Goal: Task Accomplishment & Management: Complete application form

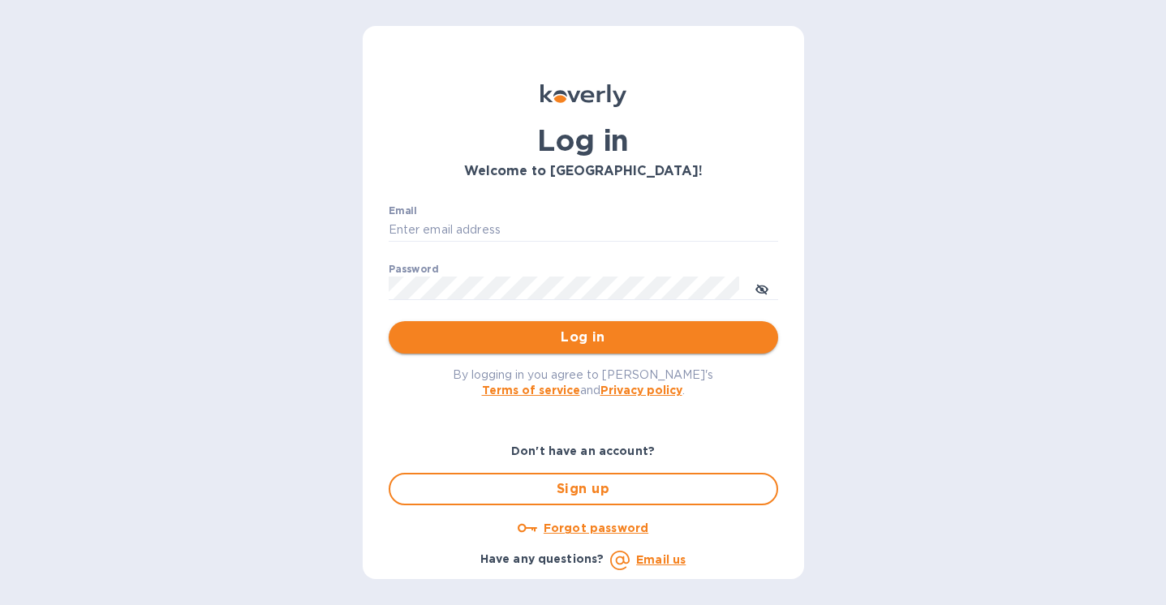
type input "stephanie@kelloggselections.com"
click at [533, 333] on span "Log in" at bounding box center [583, 337] width 363 height 19
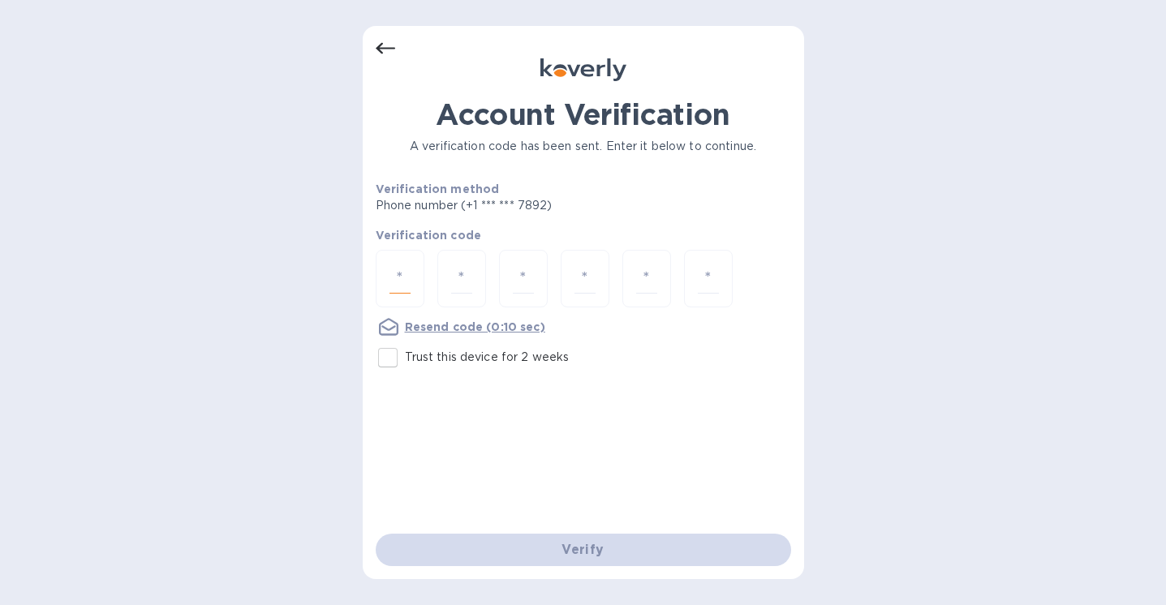
click at [403, 277] on input "number" at bounding box center [399, 279] width 21 height 30
type input "2"
type input "6"
type input "9"
type input "5"
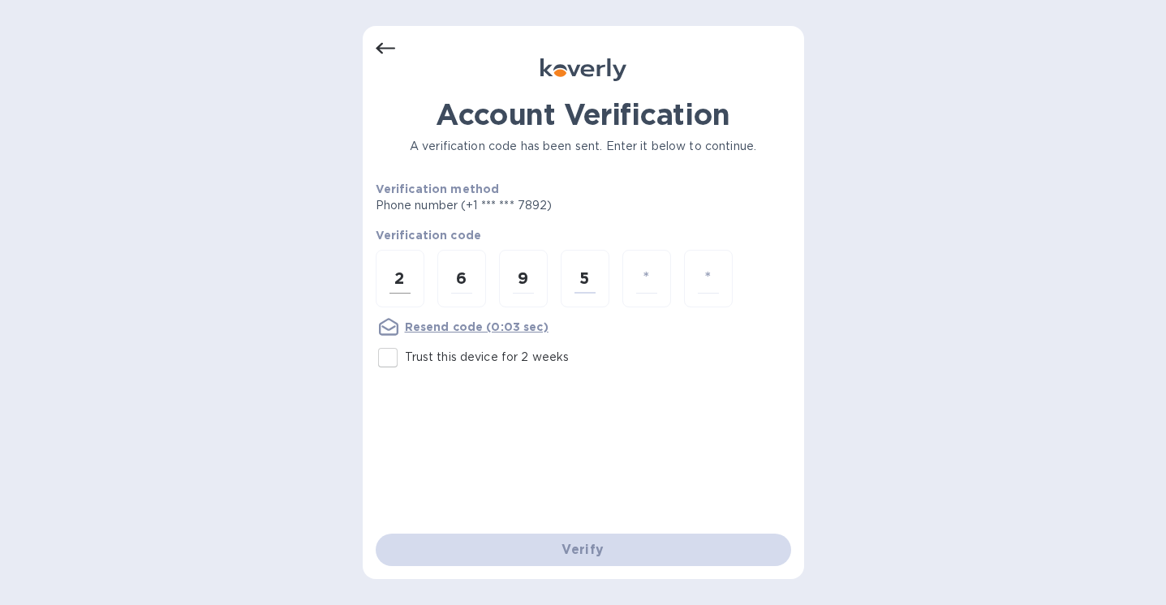
type input "3"
type input "1"
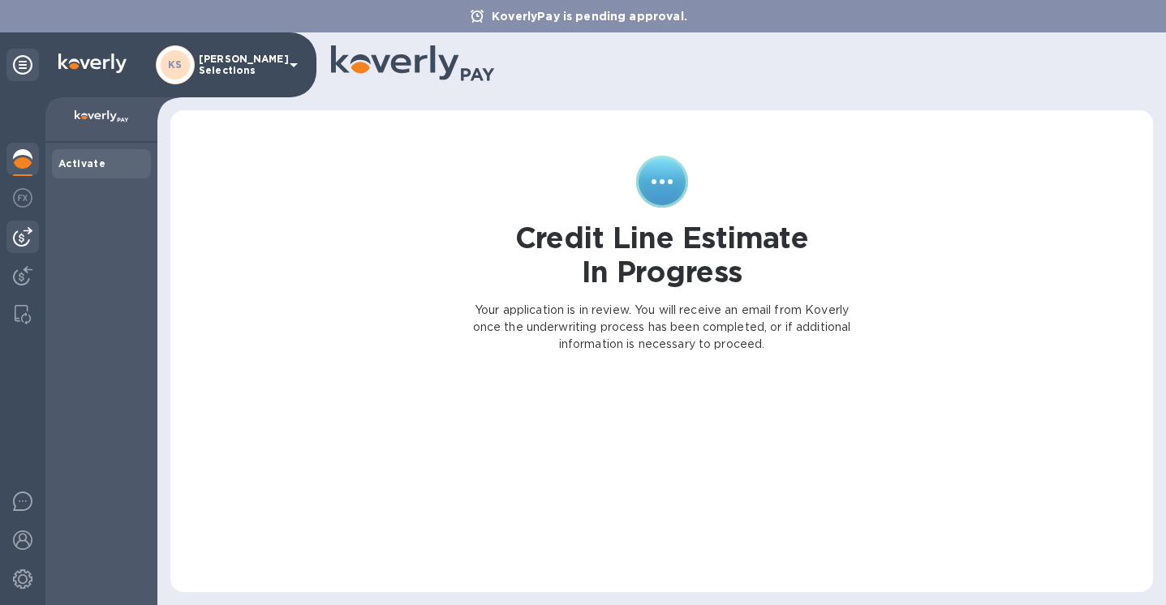
click at [23, 243] on img at bounding box center [22, 236] width 19 height 19
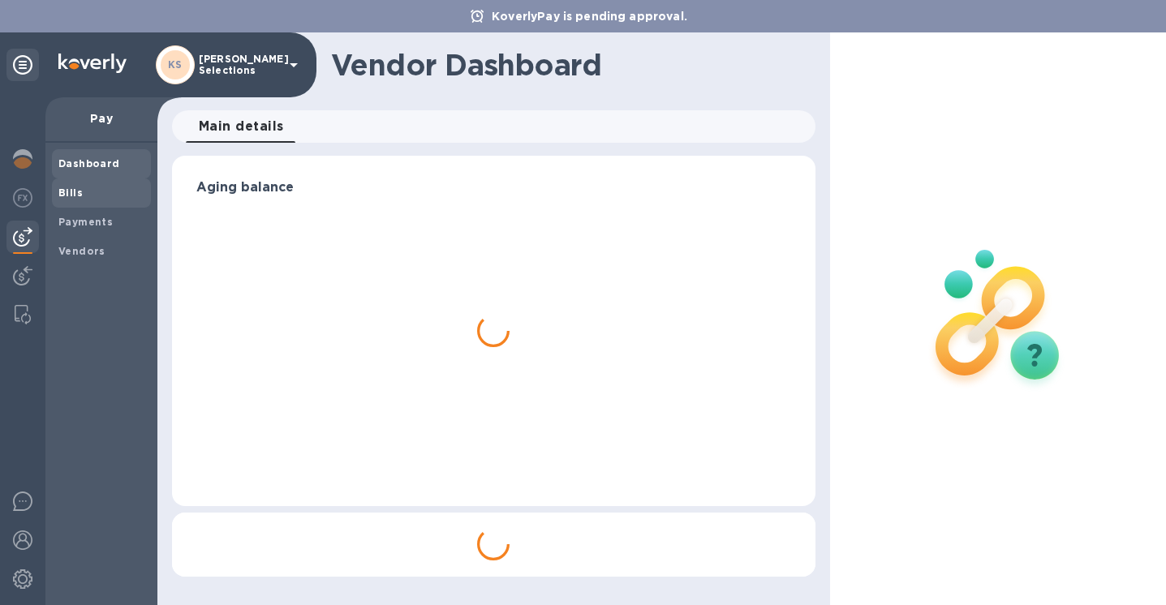
click at [92, 189] on span "Bills" at bounding box center [101, 193] width 86 height 16
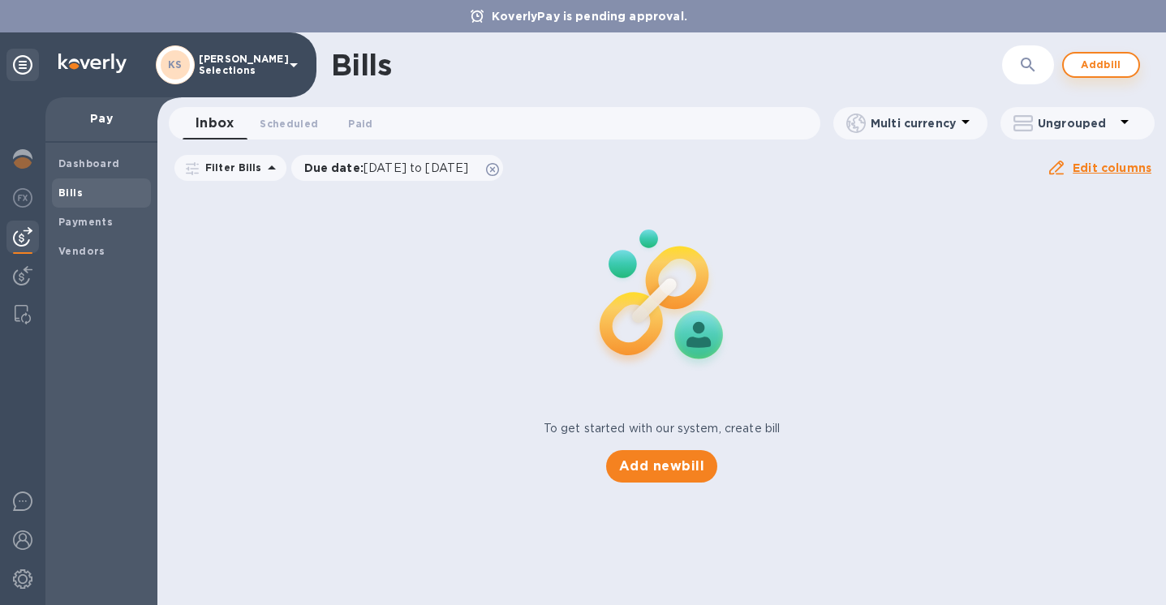
click at [1100, 62] on span "Add bill" at bounding box center [1101, 64] width 49 height 19
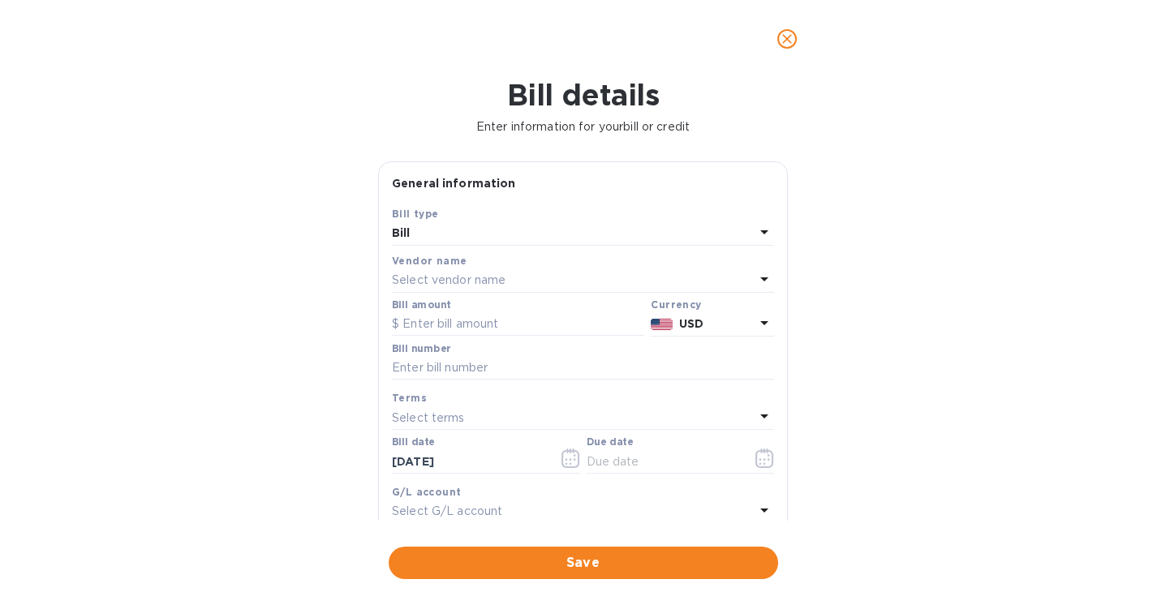
click at [439, 276] on p "Select vendor name" at bounding box center [449, 280] width 114 height 17
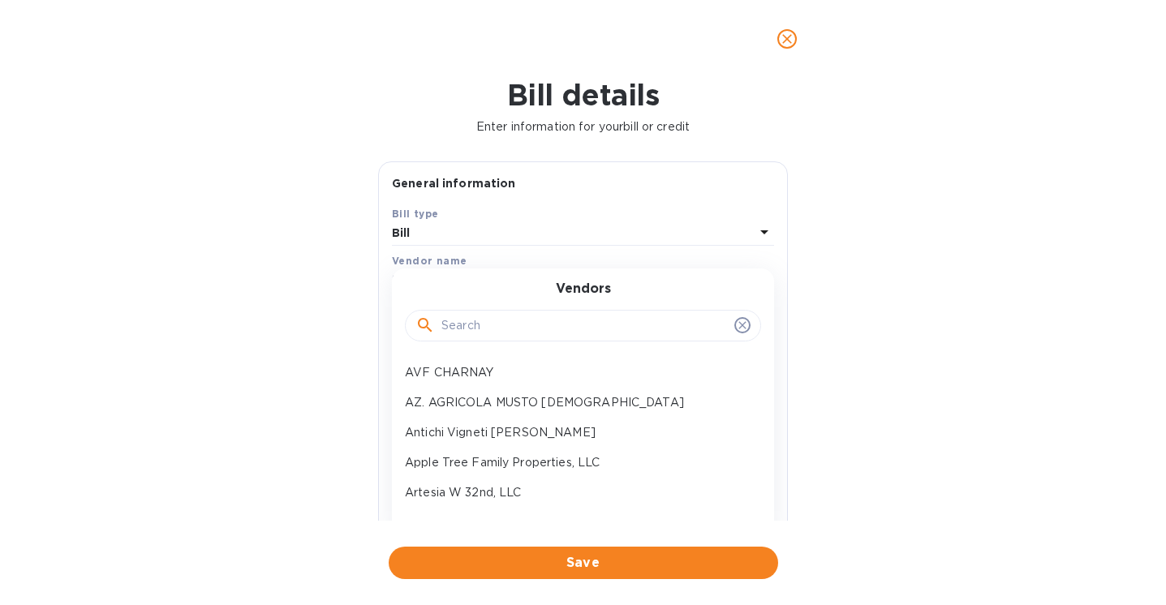
click at [475, 320] on input "text" at bounding box center [584, 326] width 286 height 24
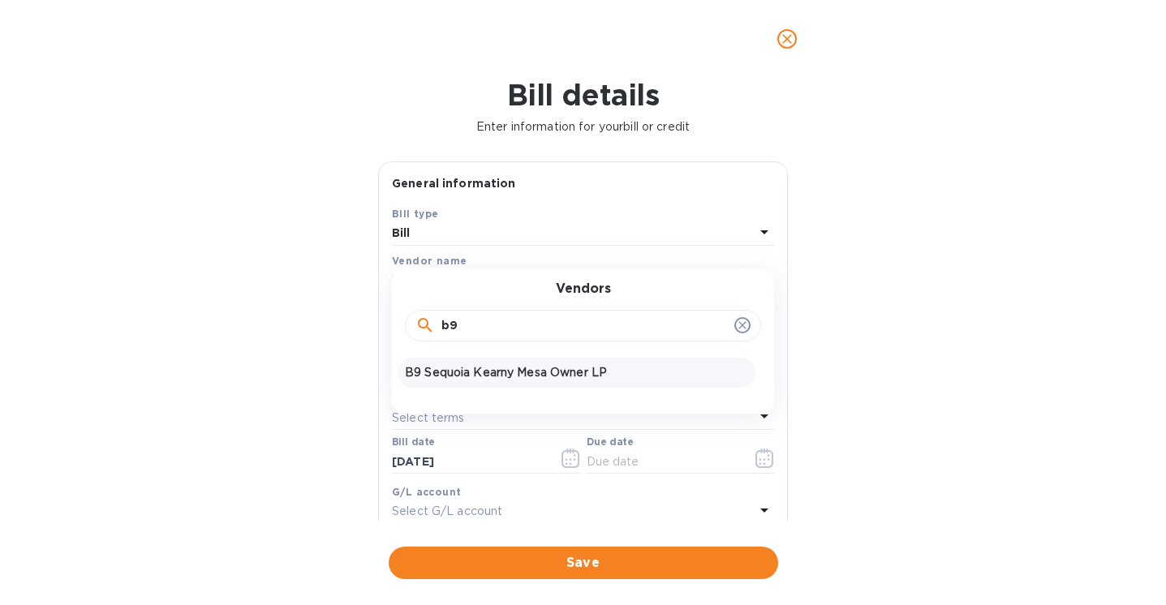
type input "b9"
click at [505, 372] on p "B9 Sequoia Kearny Mesa Owner LP" at bounding box center [576, 372] width 343 height 17
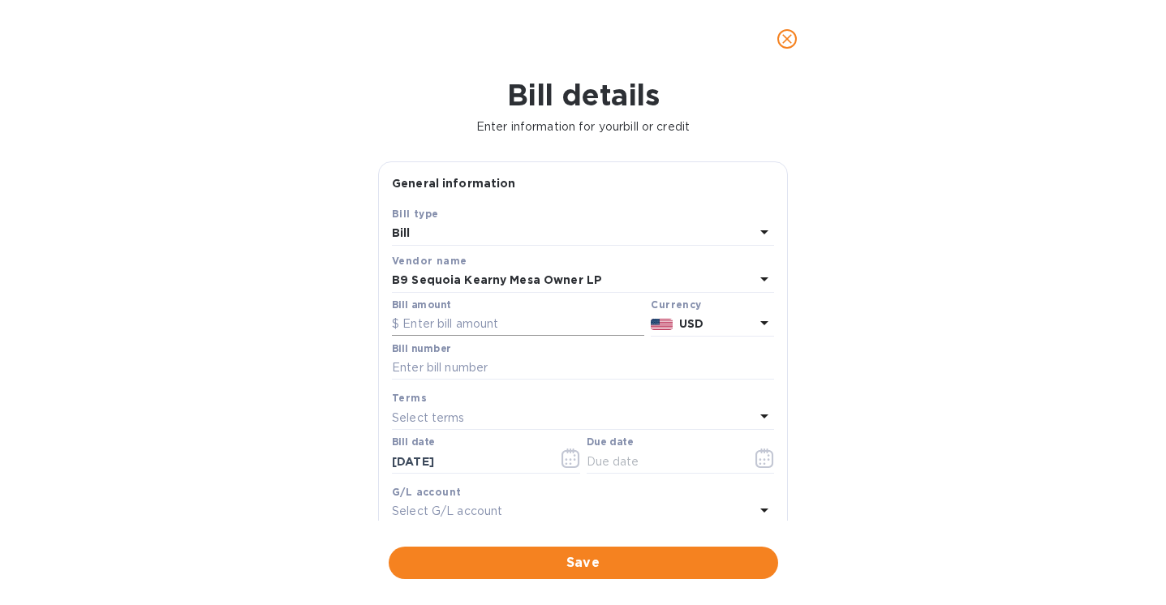
click at [458, 325] on input "text" at bounding box center [518, 324] width 252 height 24
paste input "14,459.51"
type input "14,459.51"
click at [432, 371] on input "text" at bounding box center [583, 368] width 382 height 24
paste input "t0229625_8202025"
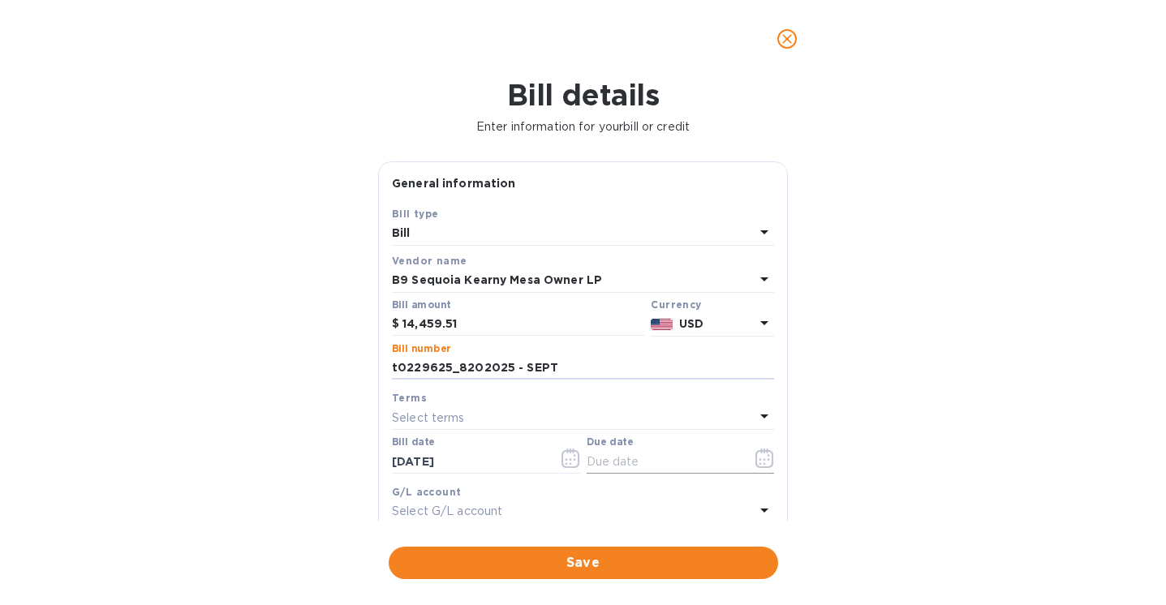
type input "t0229625_8202025 - SEPT"
click at [755, 462] on icon "button" at bounding box center [764, 458] width 19 height 19
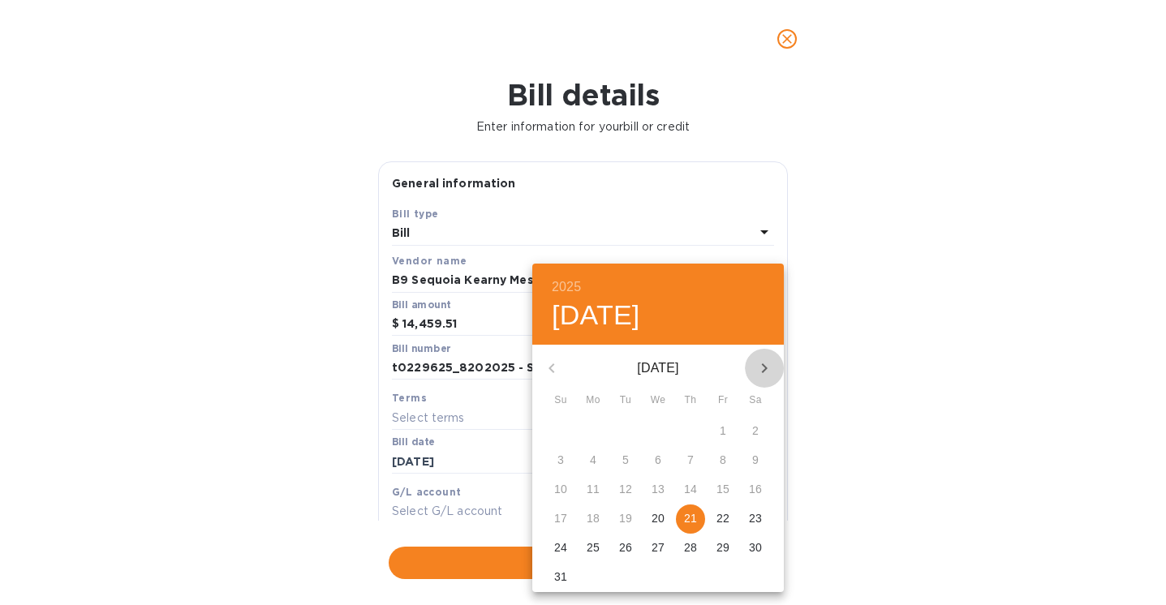
click at [763, 364] on icon "button" at bounding box center [765, 368] width 6 height 10
click at [591, 427] on p "1" at bounding box center [593, 431] width 6 height 16
type input "[DATE]"
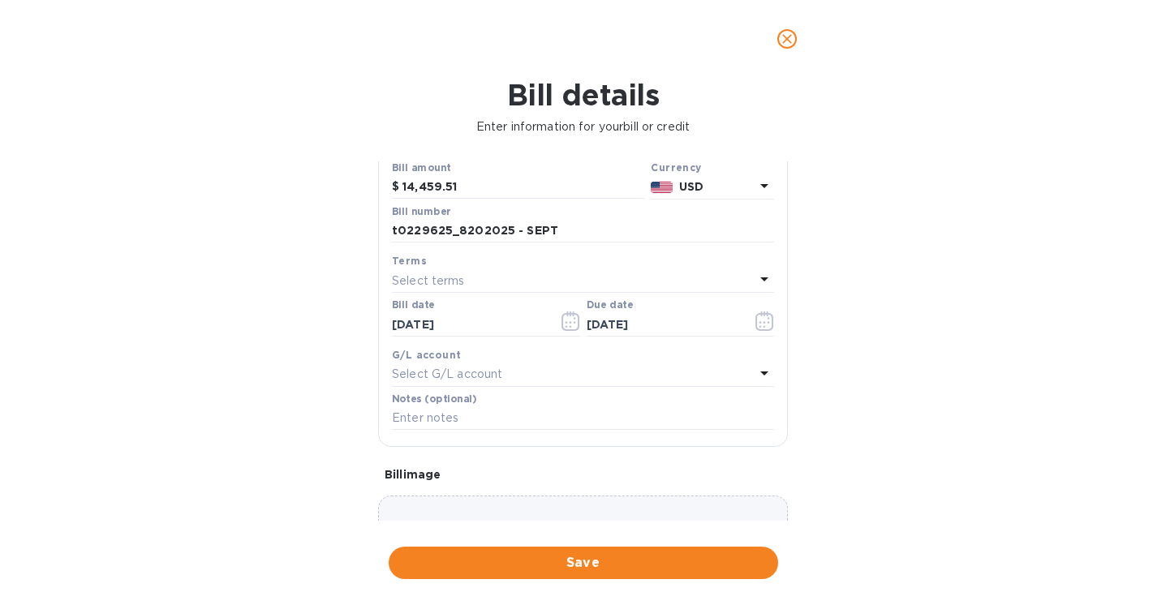
scroll to position [182, 0]
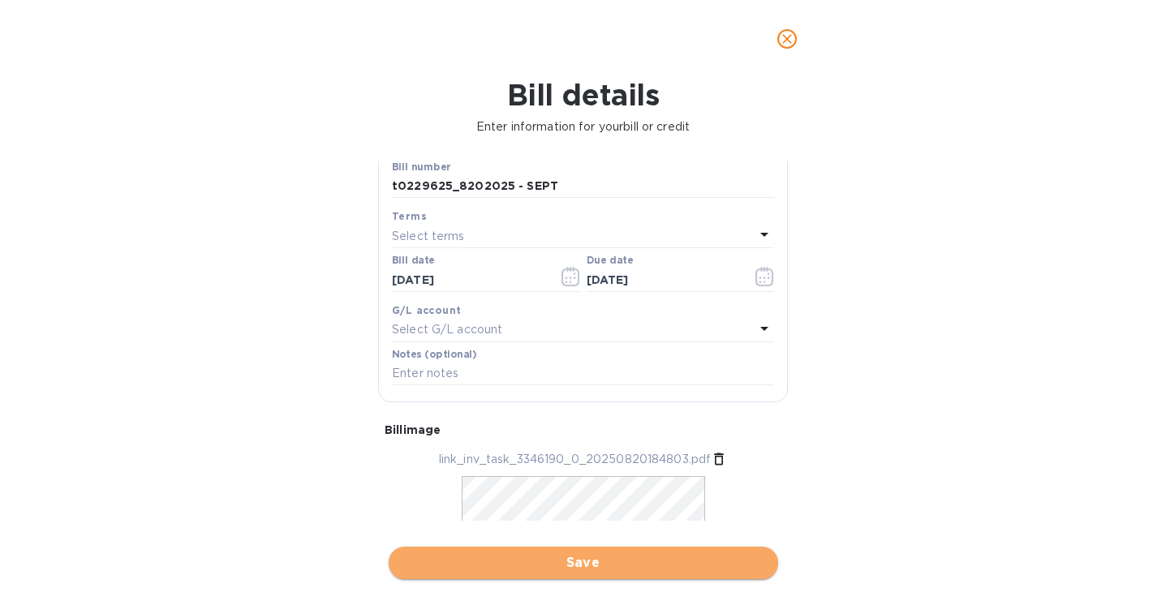
click at [574, 560] on span "Save" at bounding box center [583, 562] width 363 height 19
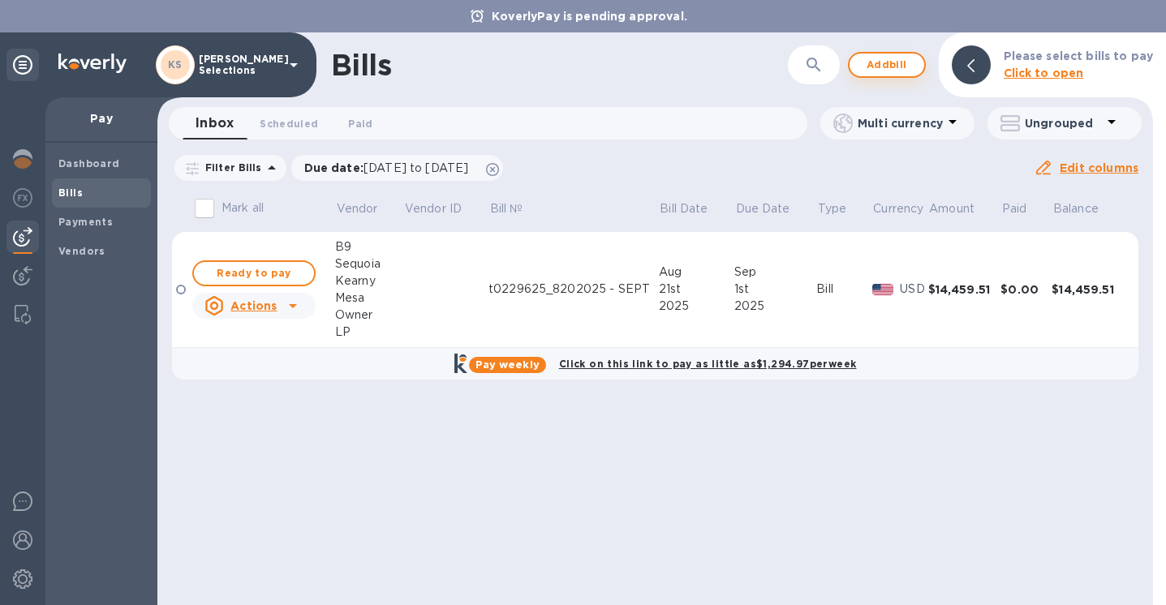
click at [893, 70] on span "Add bill" at bounding box center [886, 64] width 49 height 19
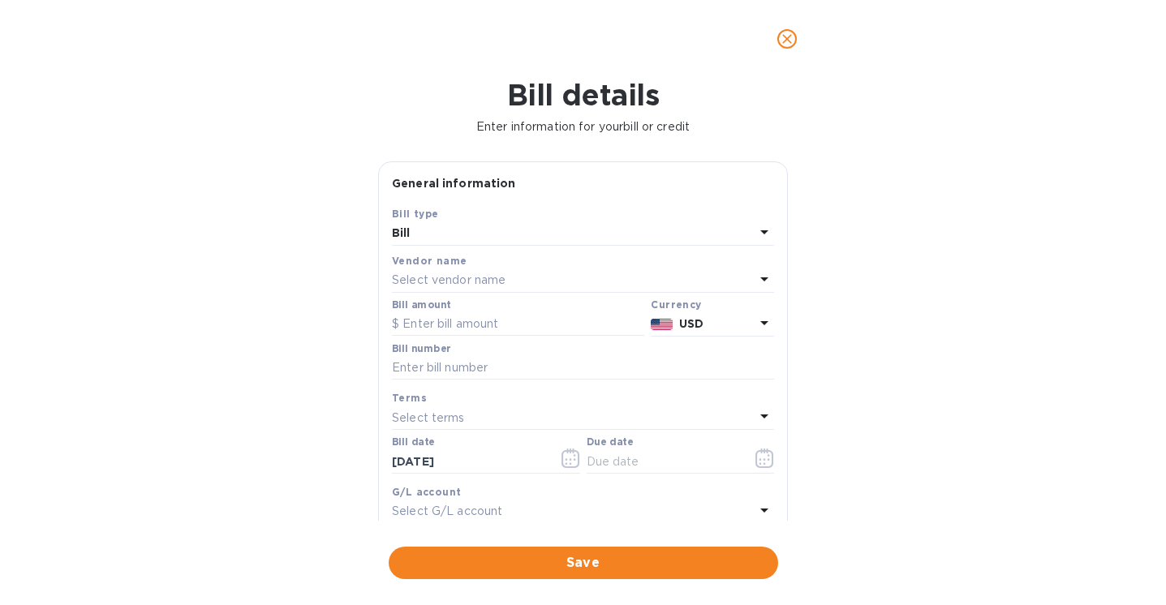
click at [428, 281] on p "Select vendor name" at bounding box center [449, 280] width 114 height 17
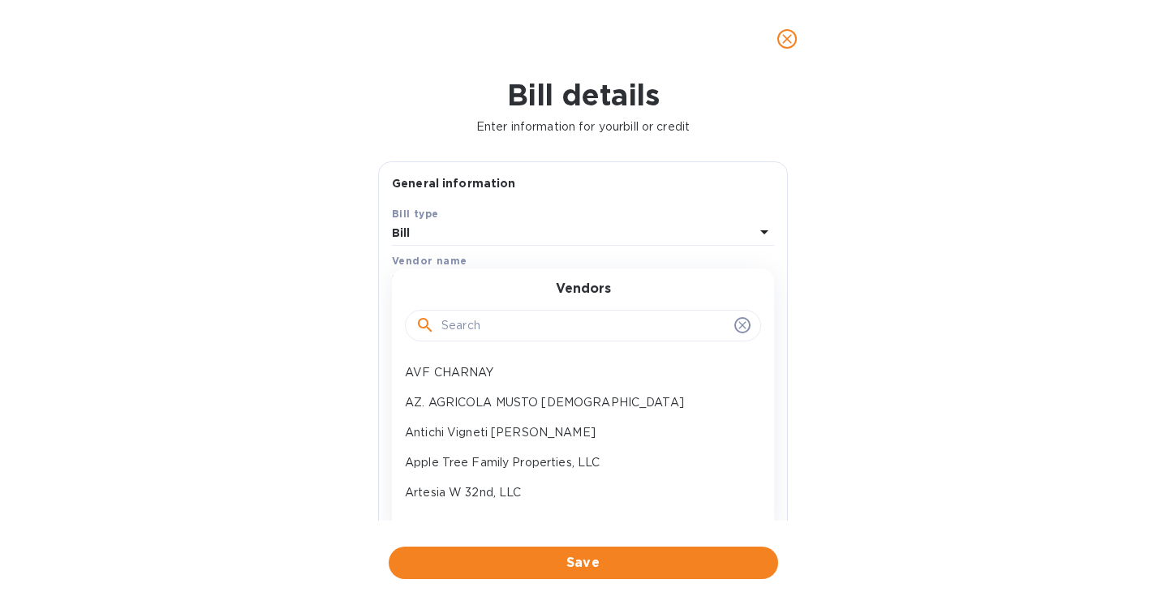
click at [449, 329] on input "text" at bounding box center [584, 326] width 286 height 24
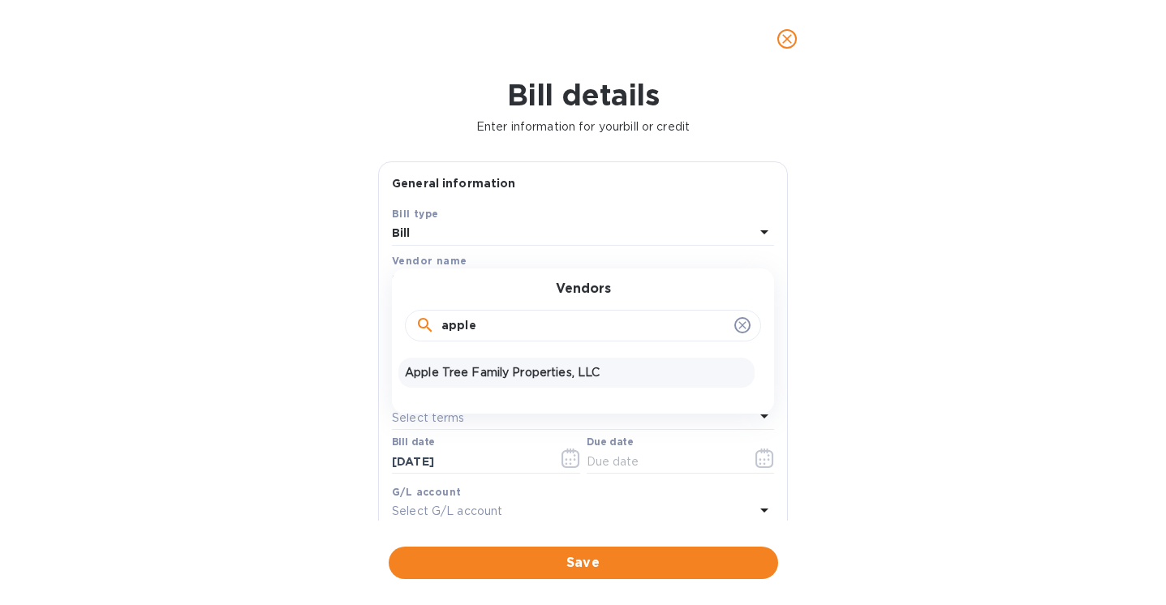
type input "apple"
click at [465, 376] on p "Apple Tree Family Properties, LLC" at bounding box center [576, 372] width 343 height 17
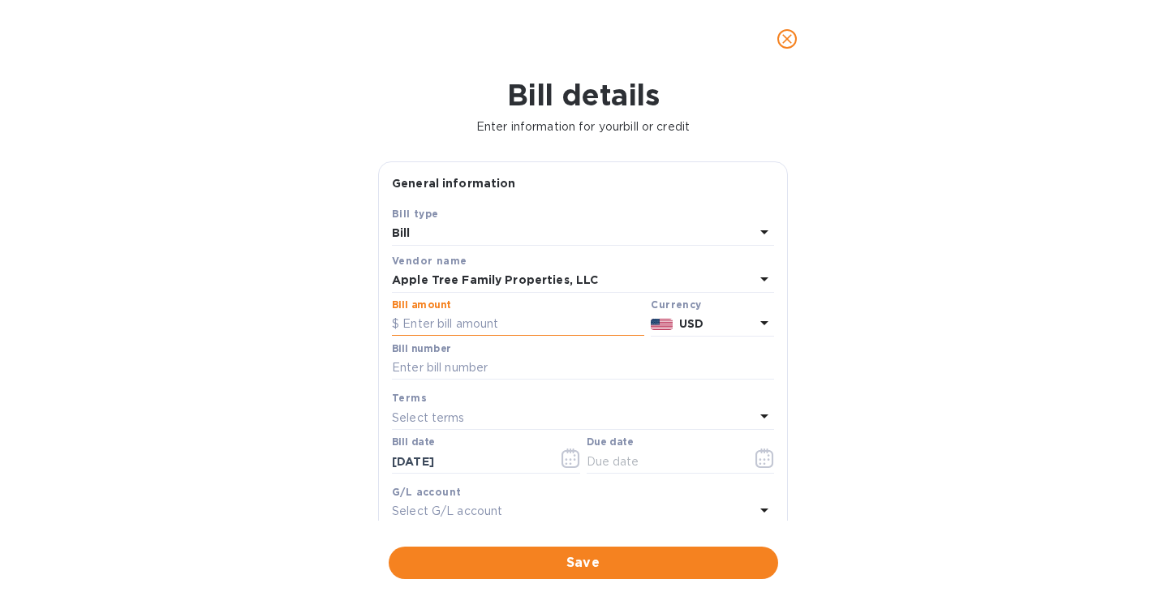
click at [451, 322] on input "text" at bounding box center [518, 324] width 252 height 24
type input "600"
click at [451, 373] on input "text" at bounding box center [583, 368] width 382 height 24
type input "[DATE] #4"
click at [759, 460] on icon "button" at bounding box center [764, 458] width 19 height 19
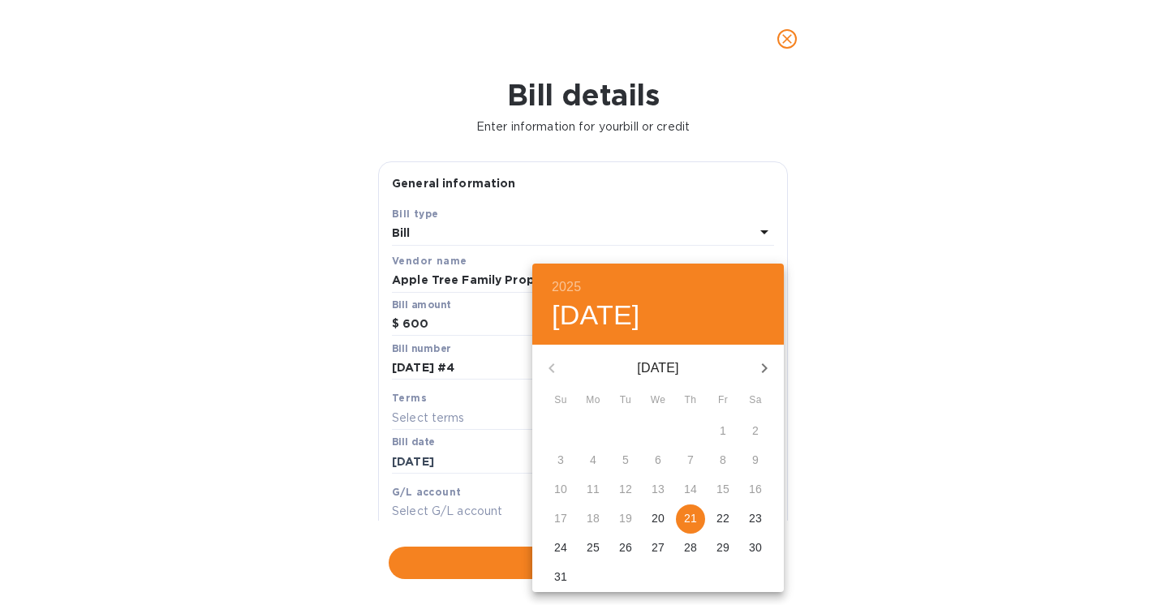
click at [761, 364] on icon "button" at bounding box center [764, 368] width 19 height 19
click at [589, 433] on span "1" at bounding box center [592, 431] width 29 height 16
type input "[DATE]"
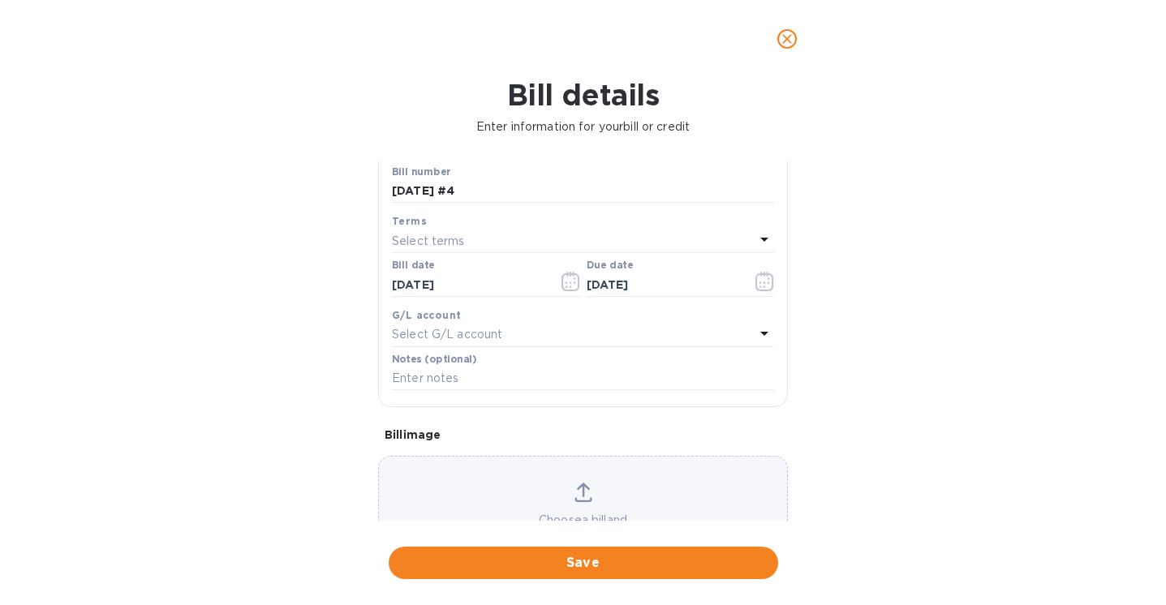
scroll to position [251, 0]
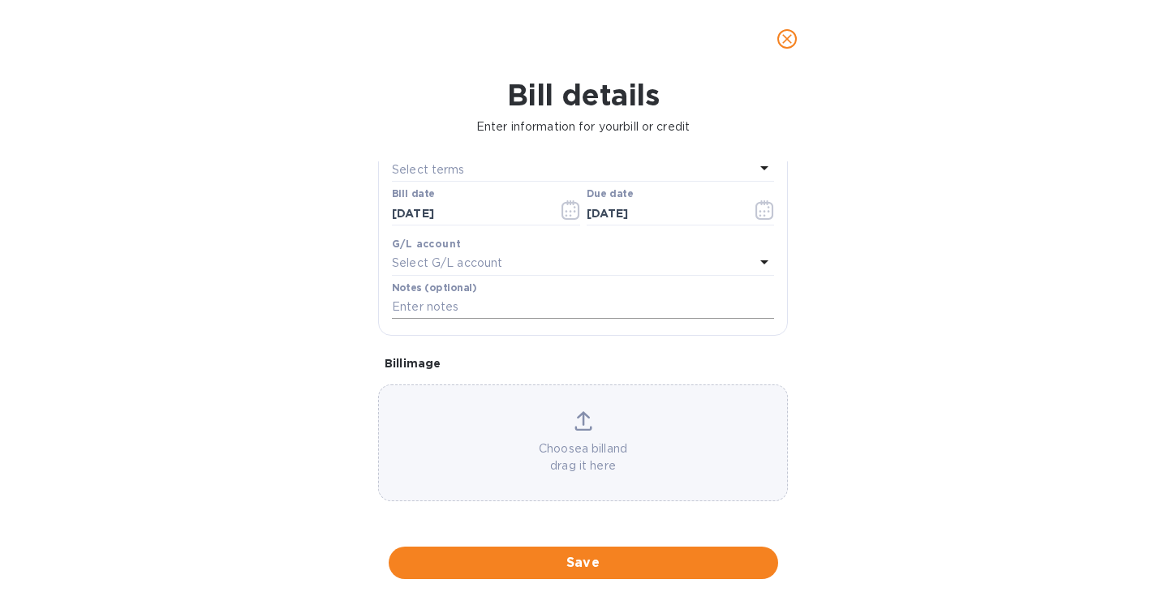
click at [449, 302] on input "text" at bounding box center [583, 307] width 382 height 24
type input "[PERSON_NAME]"
click at [210, 436] on div "Bill details Enter information for your bill or credit General information Save…" at bounding box center [583, 341] width 1166 height 527
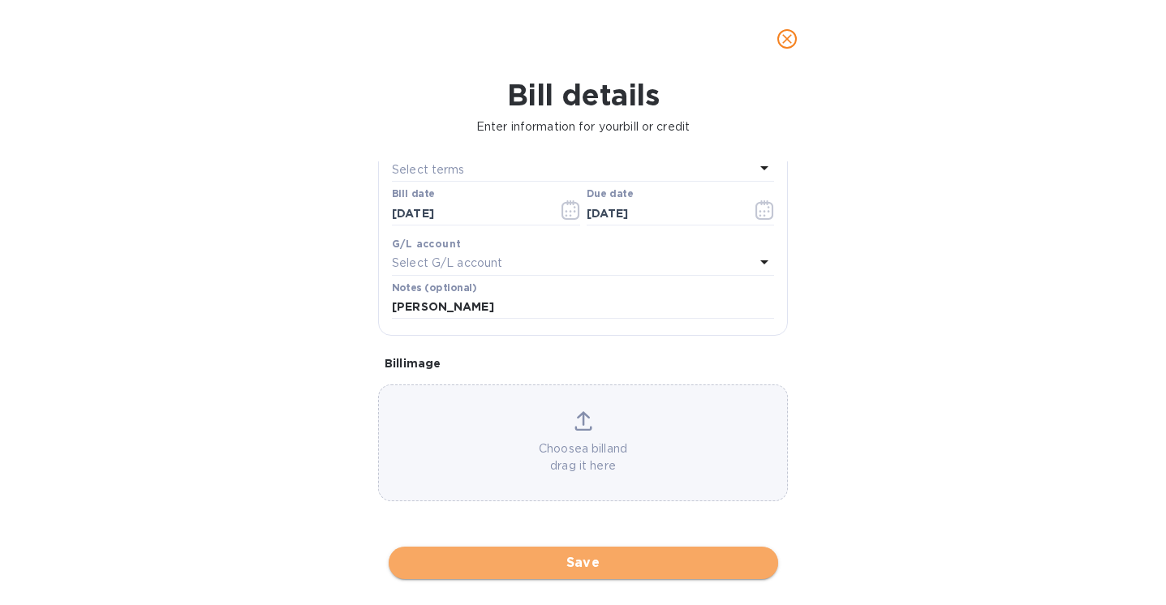
click at [570, 563] on span "Save" at bounding box center [583, 562] width 363 height 19
